Goal: Ask a question

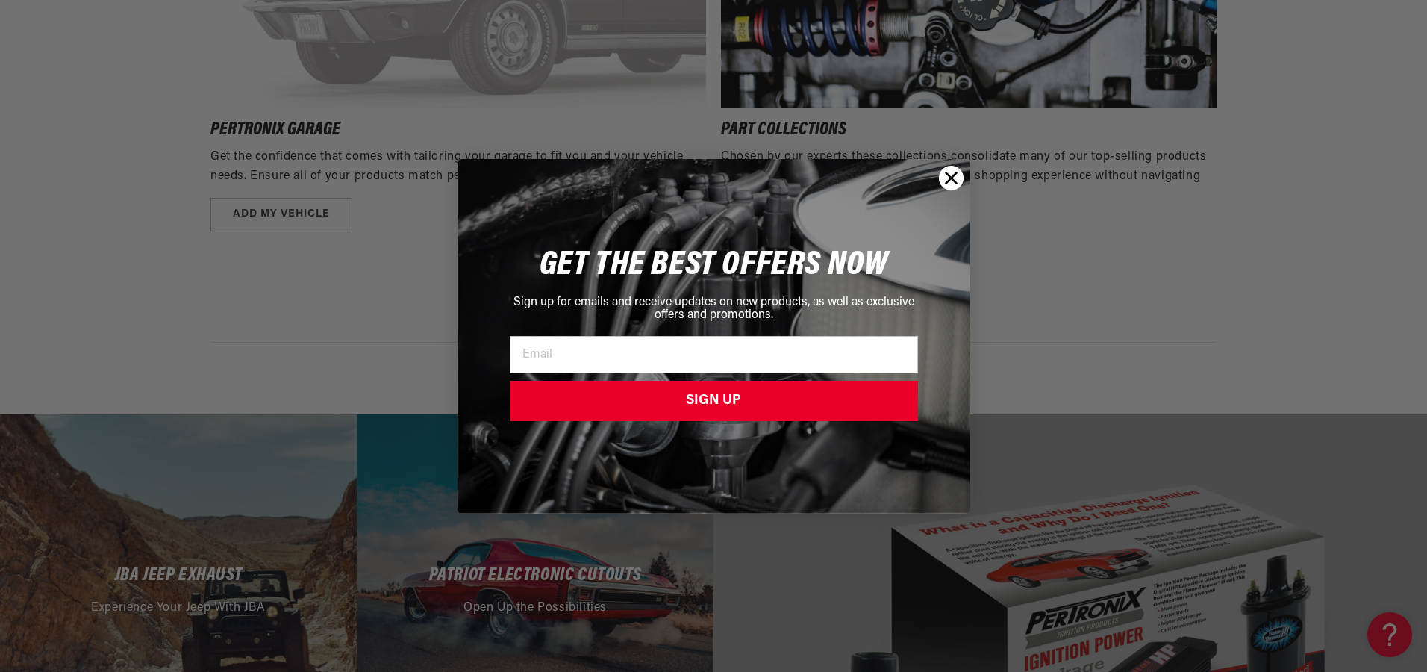
click at [952, 181] on circle "Close dialog" at bounding box center [950, 177] width 25 height 25
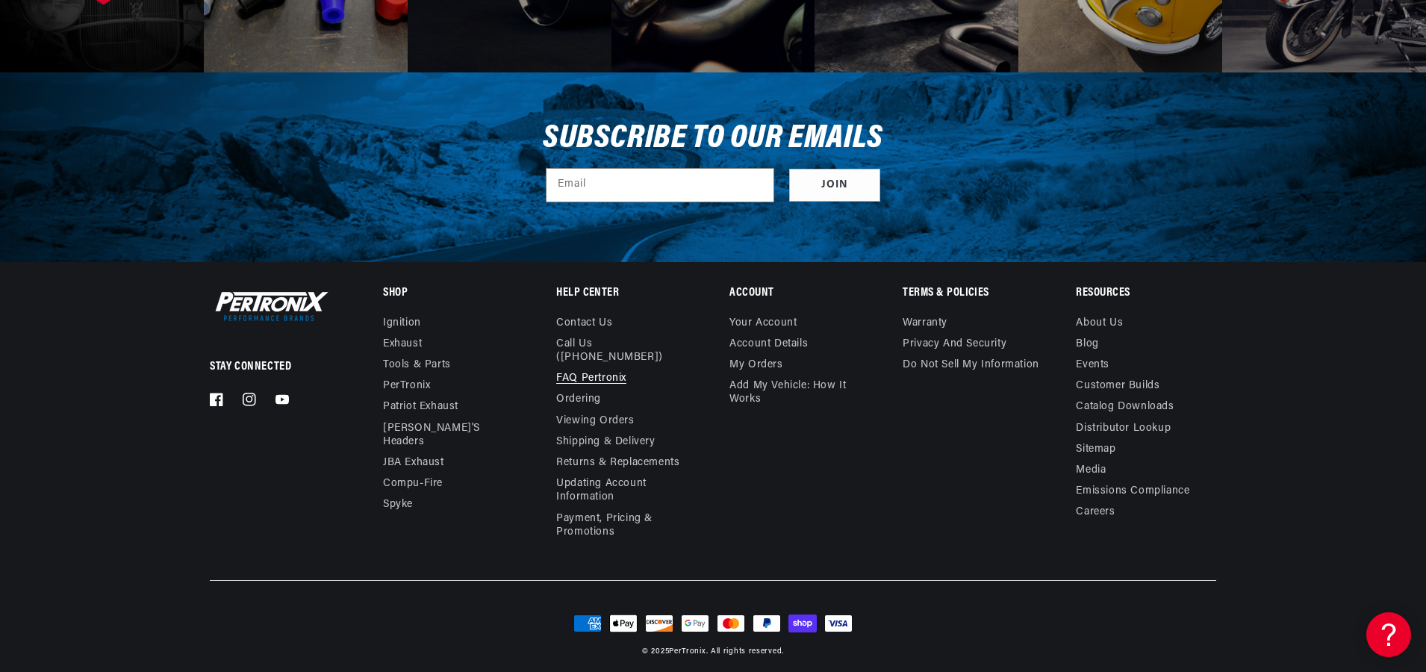
click at [602, 368] on link "FAQ Pertronix" at bounding box center [591, 378] width 70 height 21
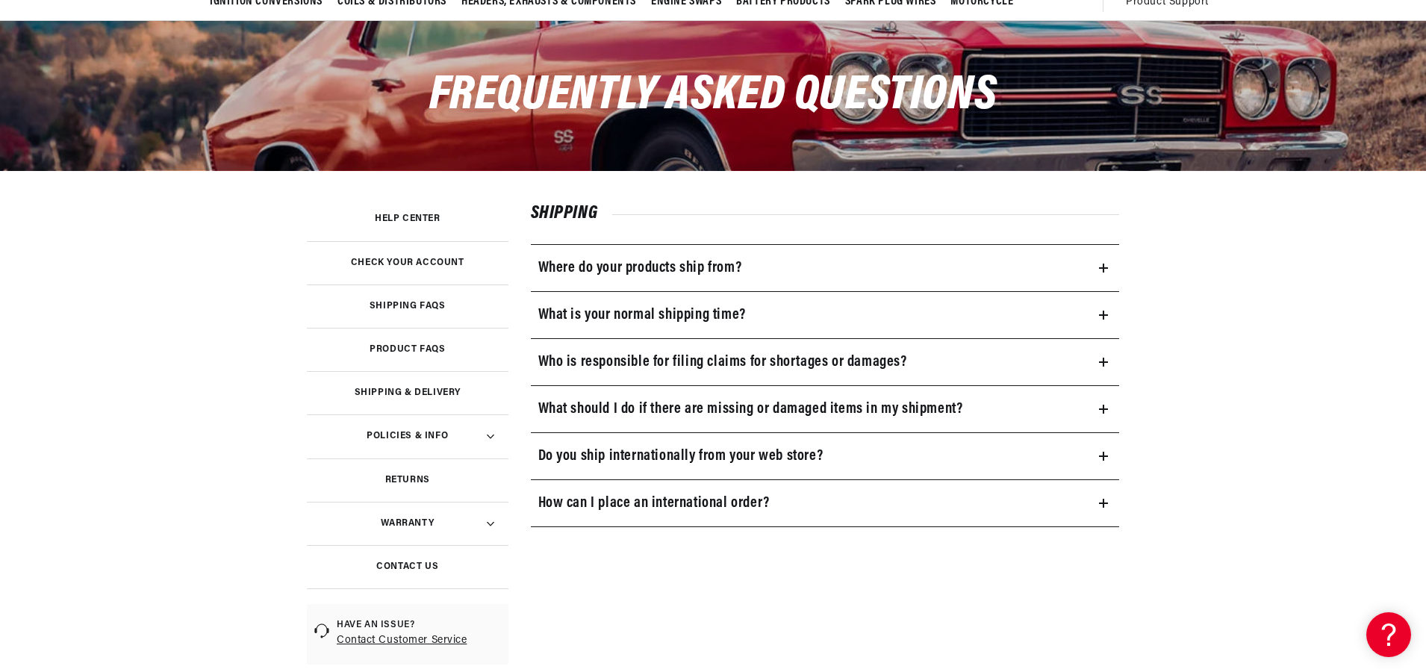
scroll to position [0, 452]
click at [390, 349] on h3 "Product FAQs" at bounding box center [407, 349] width 75 height 7
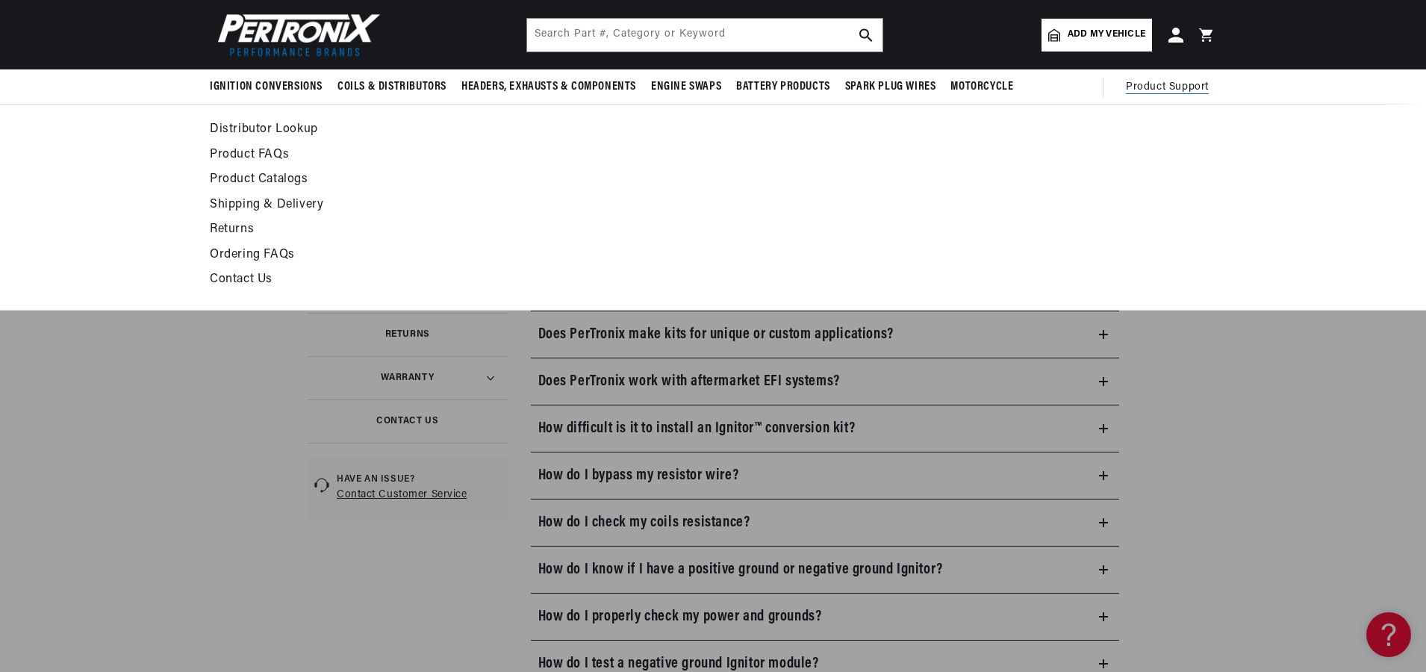
scroll to position [299, 0]
click at [216, 278] on link "Contact Us" at bounding box center [577, 280] width 734 height 21
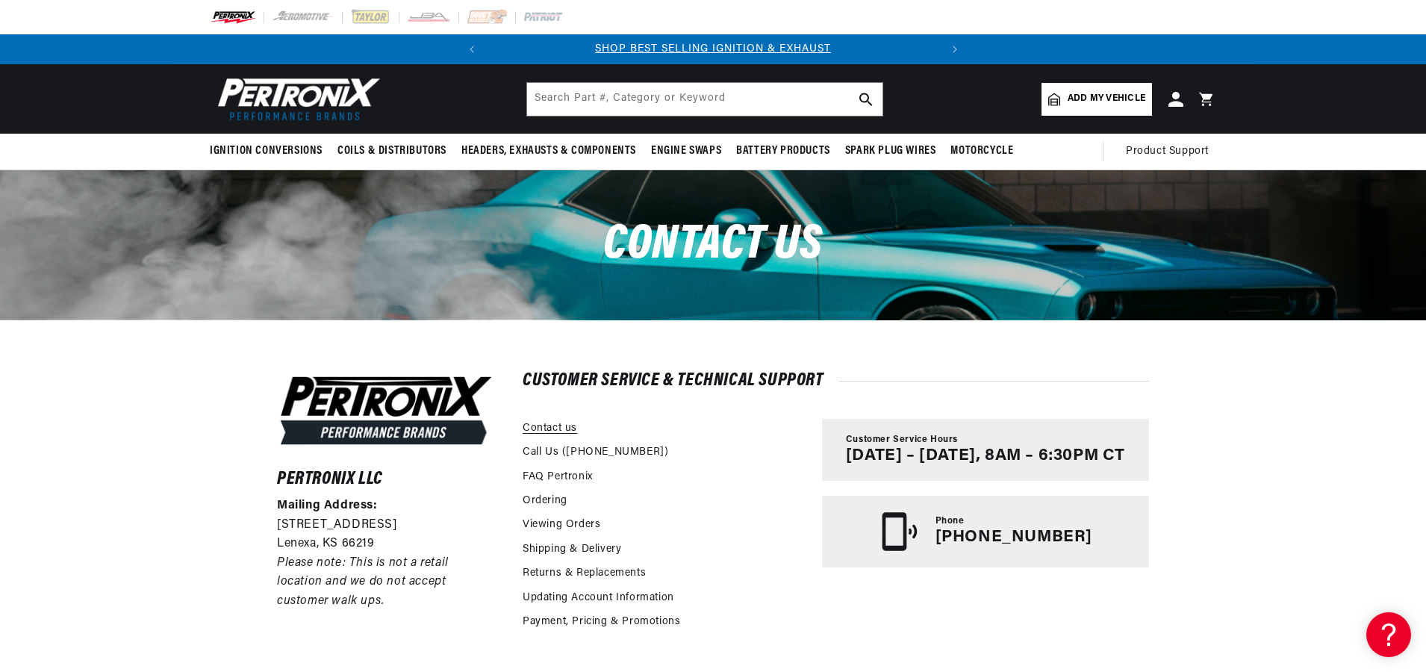
click at [536, 427] on link "Contact us" at bounding box center [550, 428] width 54 height 16
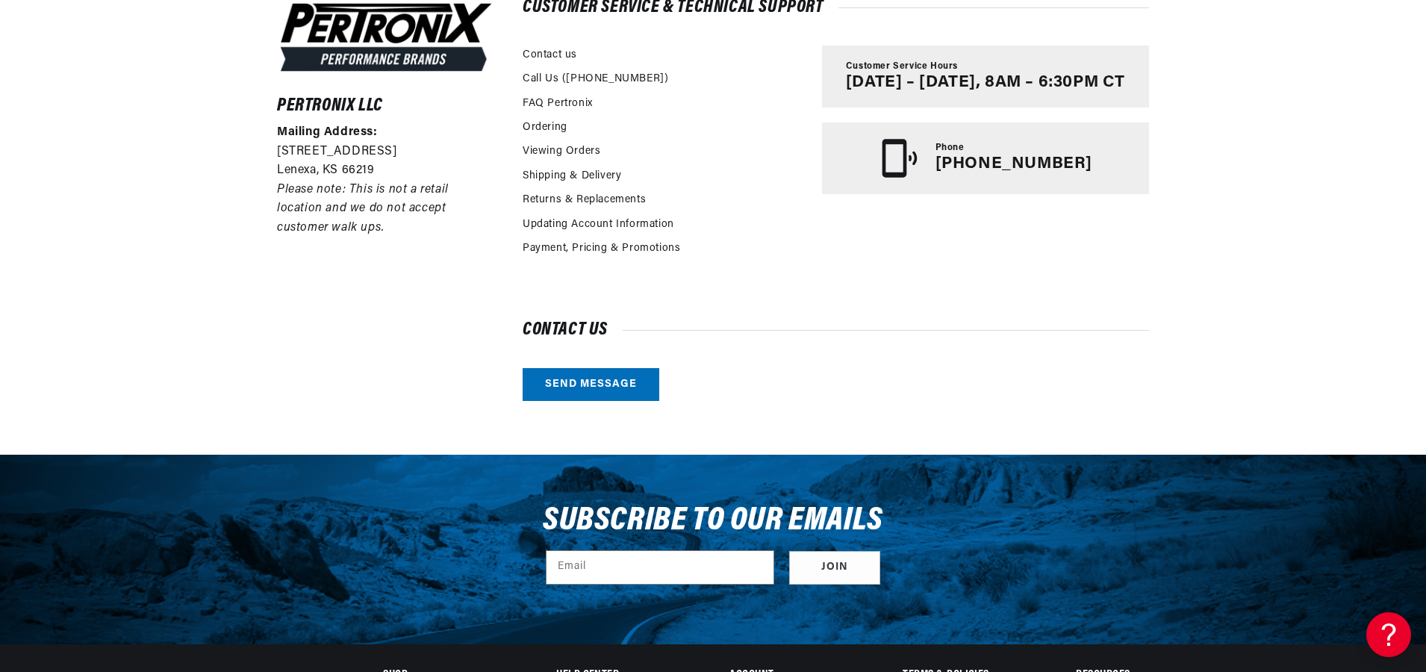
scroll to position [0, 452]
click at [598, 381] on link "Send message" at bounding box center [591, 385] width 137 height 34
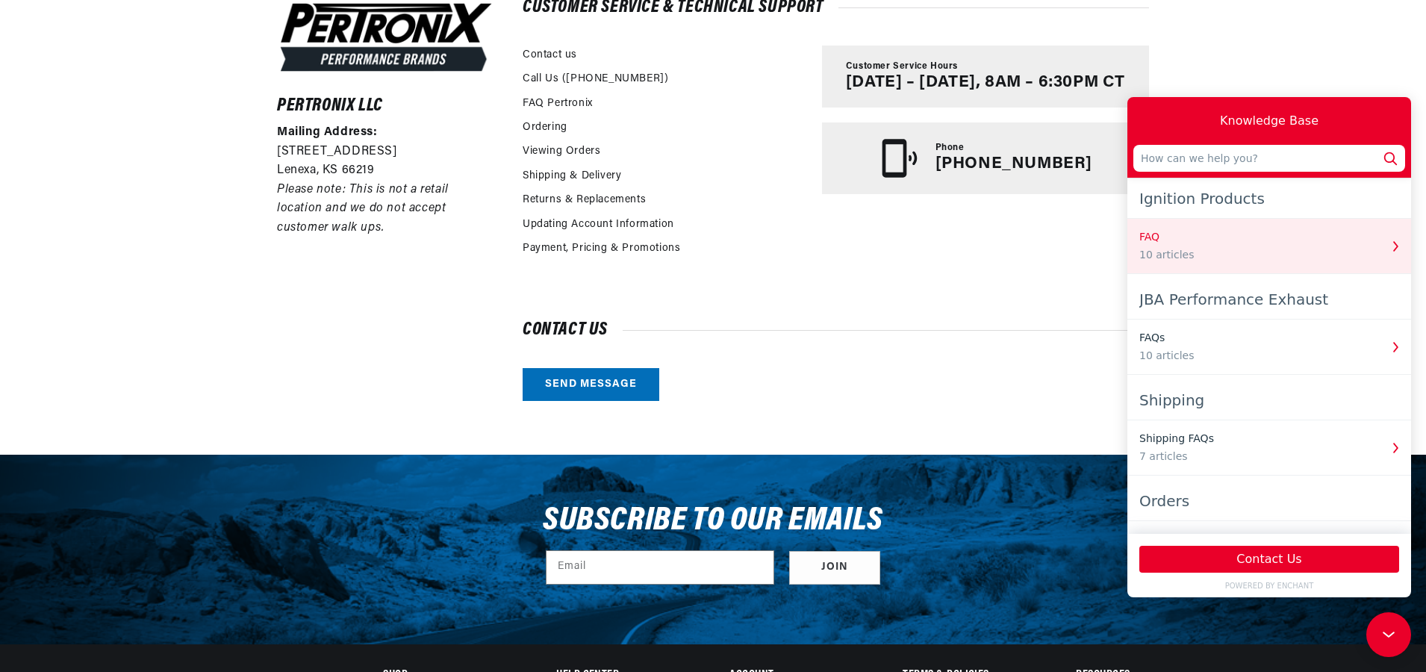
scroll to position [0, 0]
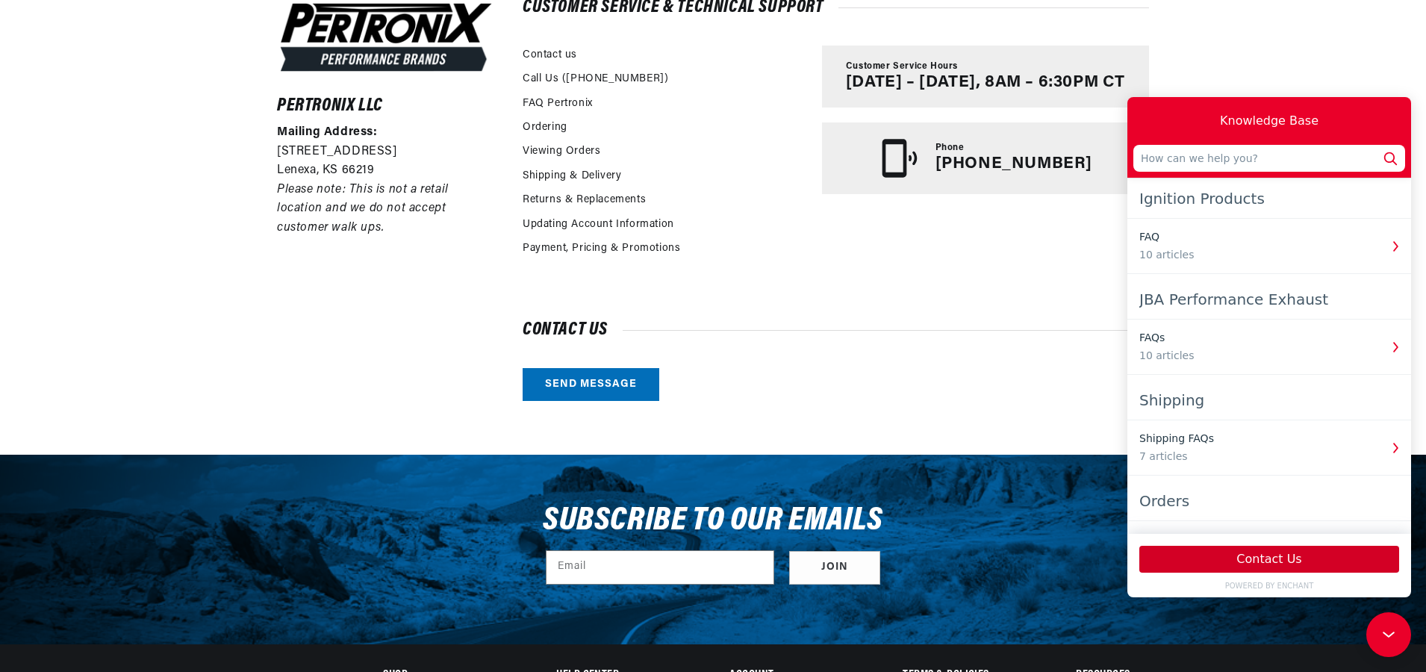
click at [1268, 564] on button "Contact Us" at bounding box center [1269, 559] width 260 height 27
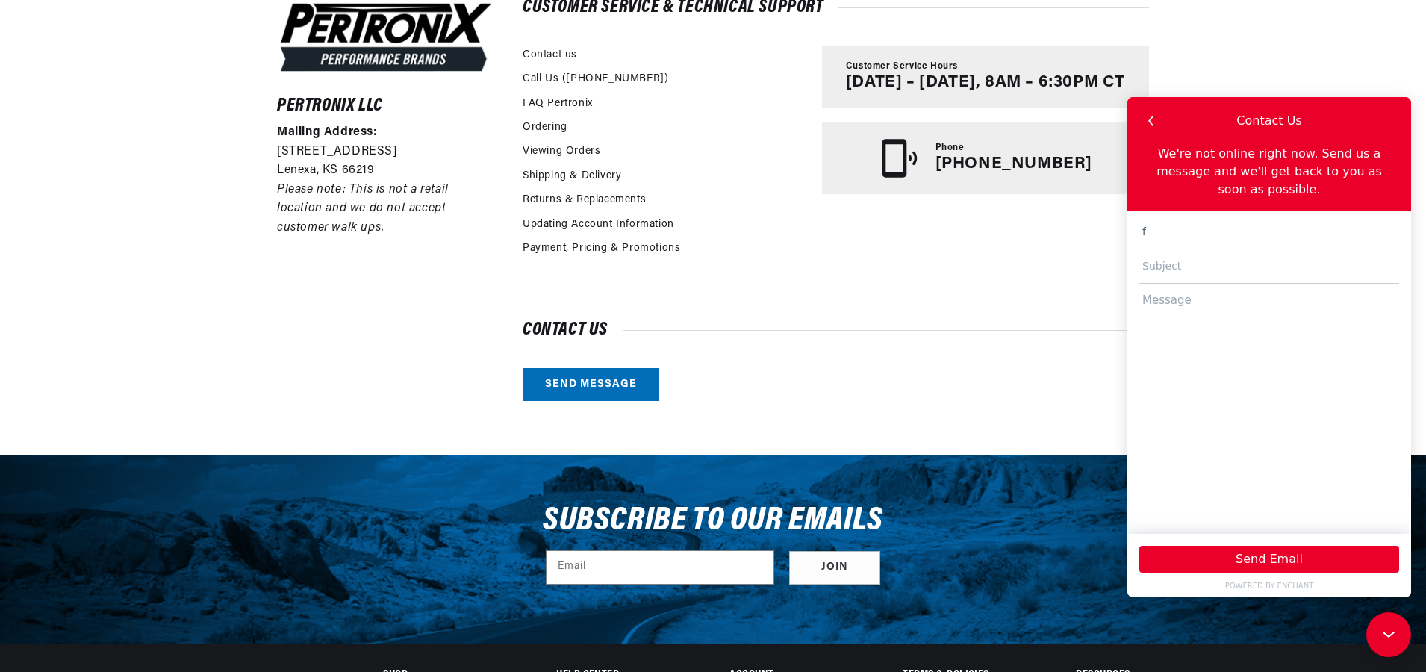
type input "free3kgt@gmail.com"
click at [1186, 250] on input "text" at bounding box center [1269, 266] width 260 height 34
type input "Coil not triggering"
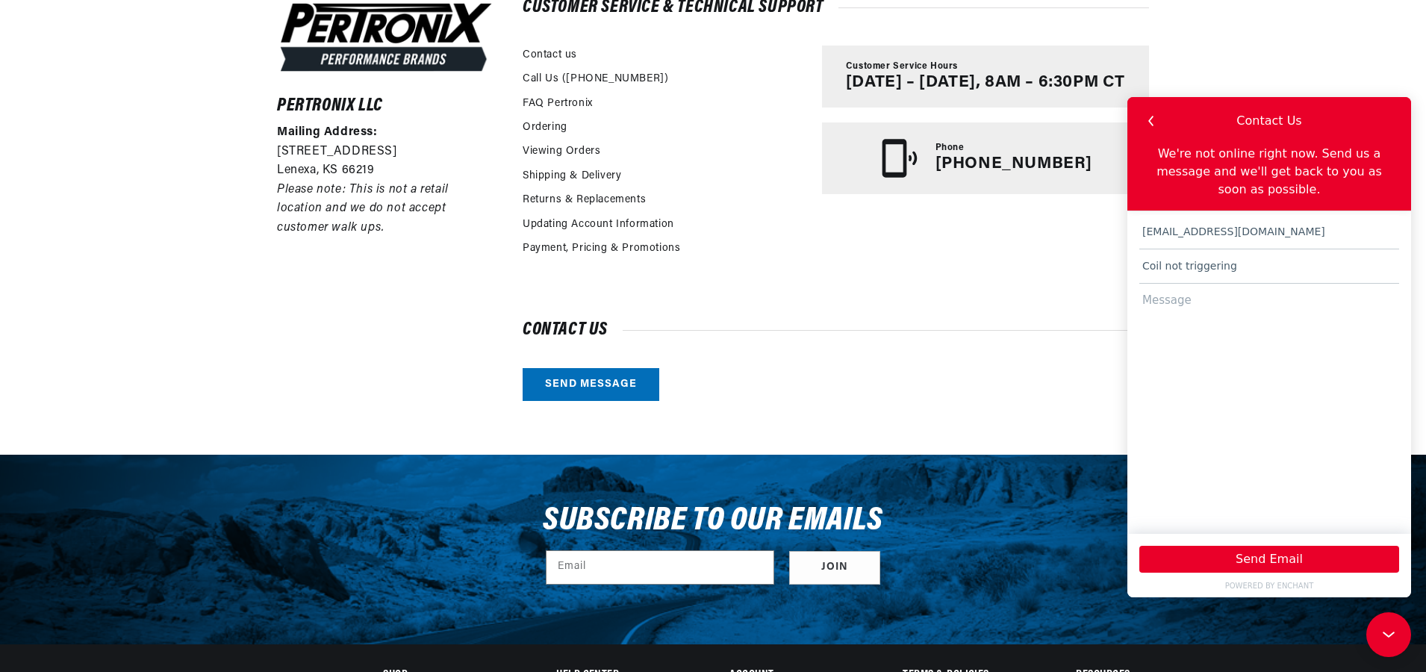
click at [1179, 293] on textarea at bounding box center [1269, 402] width 260 height 236
paste textarea "Situation: No fire from the coil to distributor cap (or plugs) – coil does not …"
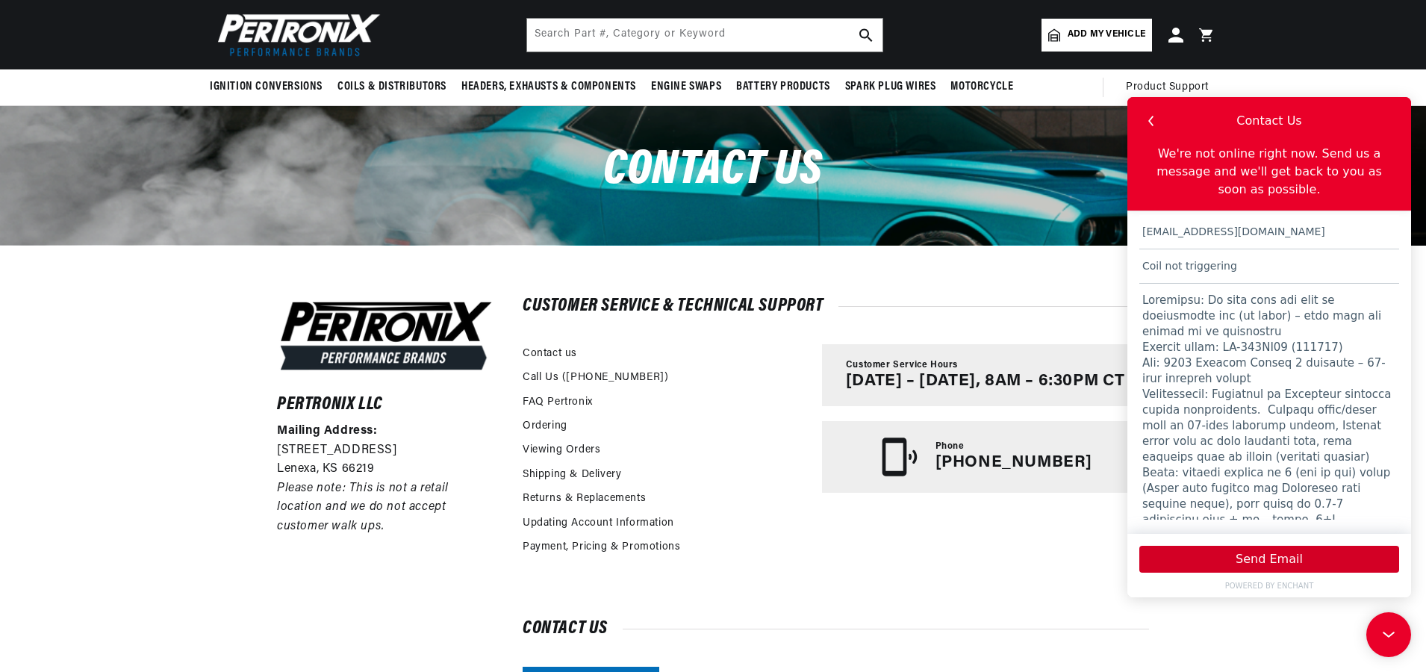
scroll to position [0, 0]
type textarea "Situation: No fire from the coil to distributor cap (or plugs) – coil does not …"
click at [1260, 561] on button "Send Email" at bounding box center [1269, 559] width 260 height 27
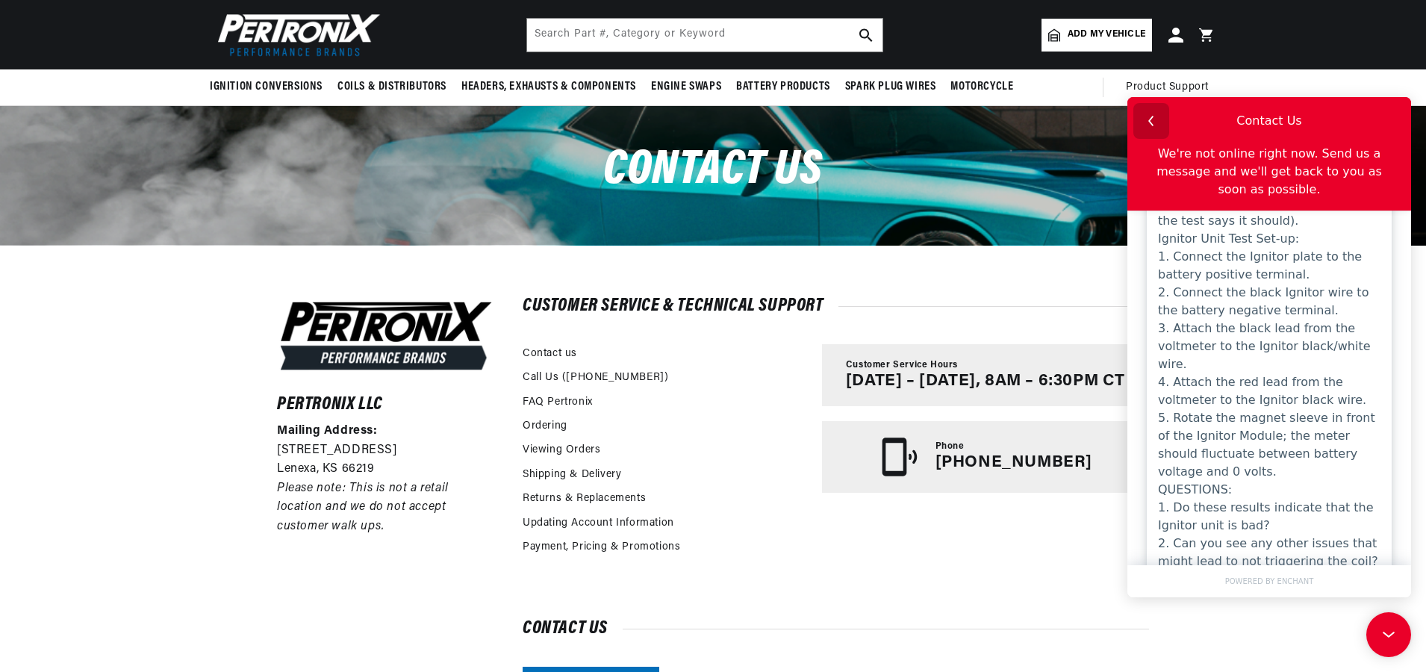
click at [1153, 121] on icon "button" at bounding box center [1151, 120] width 19 height 19
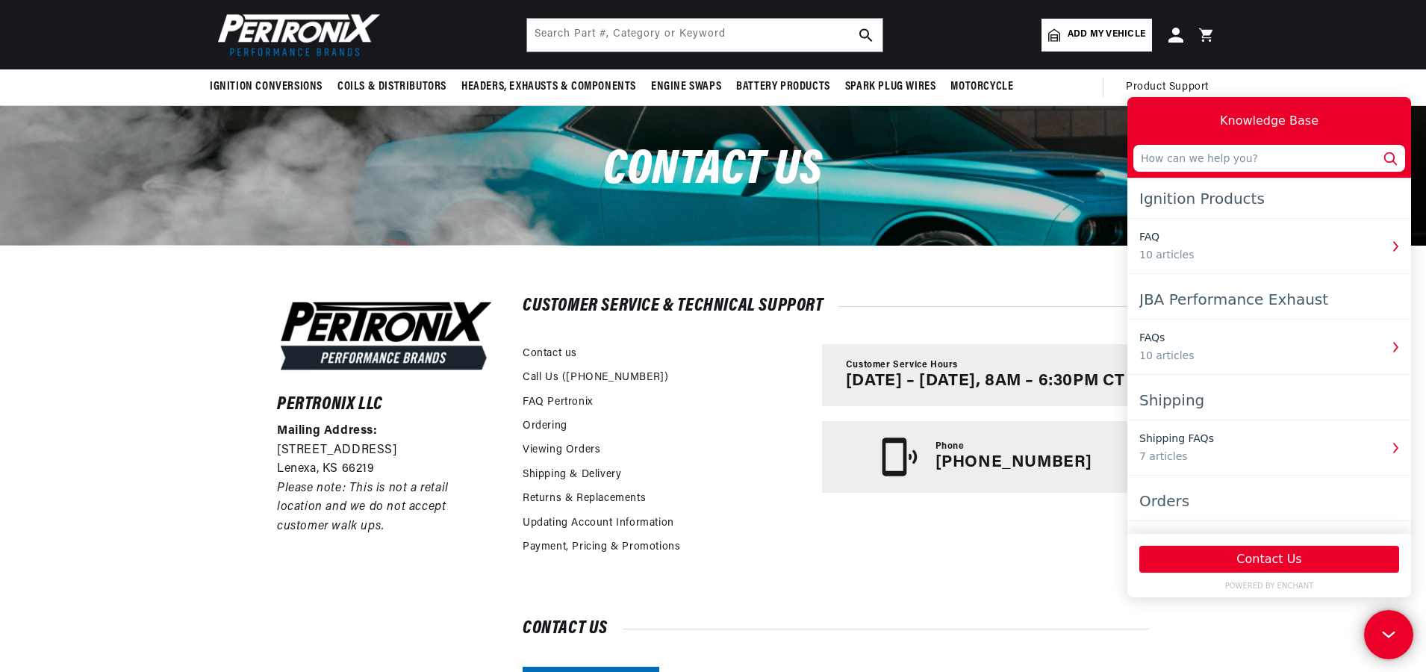
click at [1399, 629] on div at bounding box center [1386, 632] width 45 height 45
